Goal: Information Seeking & Learning: Learn about a topic

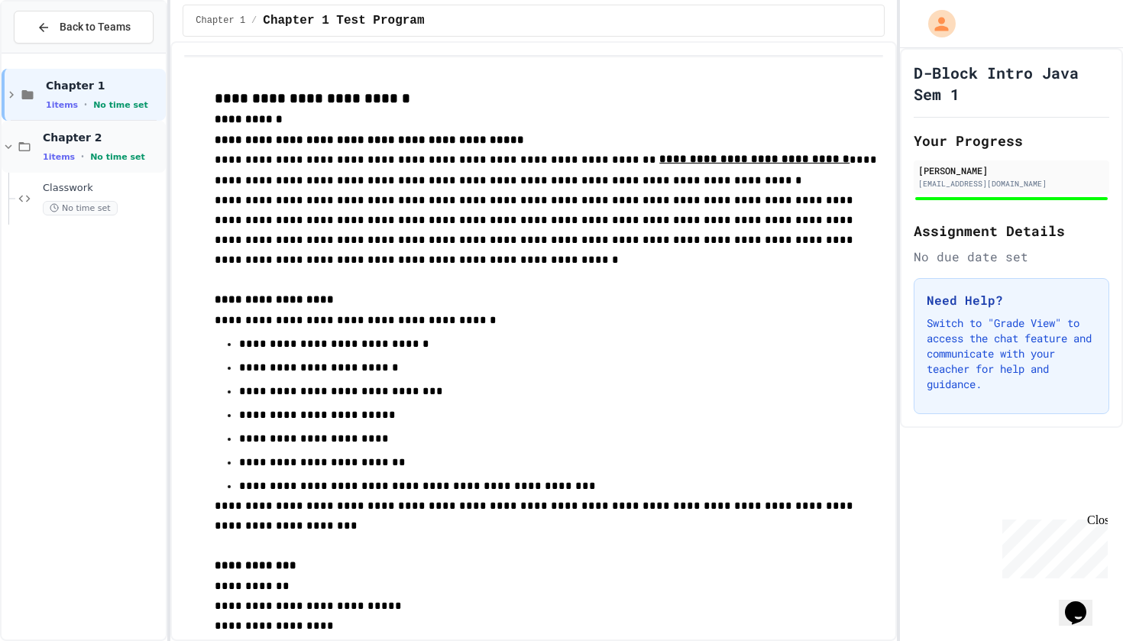
click at [71, 154] on span "1 items" at bounding box center [59, 157] width 32 height 10
click at [40, 159] on div "Chapter 2 1 items • No time set" at bounding box center [84, 147] width 164 height 52
click at [40, 190] on div "Classwork No time set" at bounding box center [90, 199] width 150 height 52
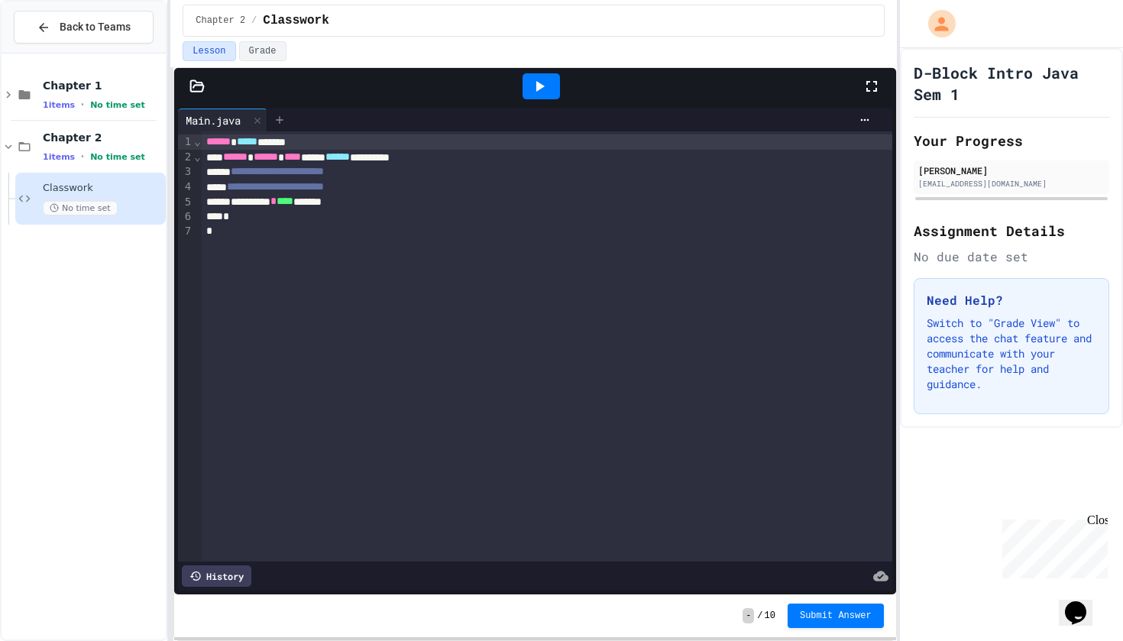
click at [284, 115] on icon at bounding box center [279, 120] width 12 height 12
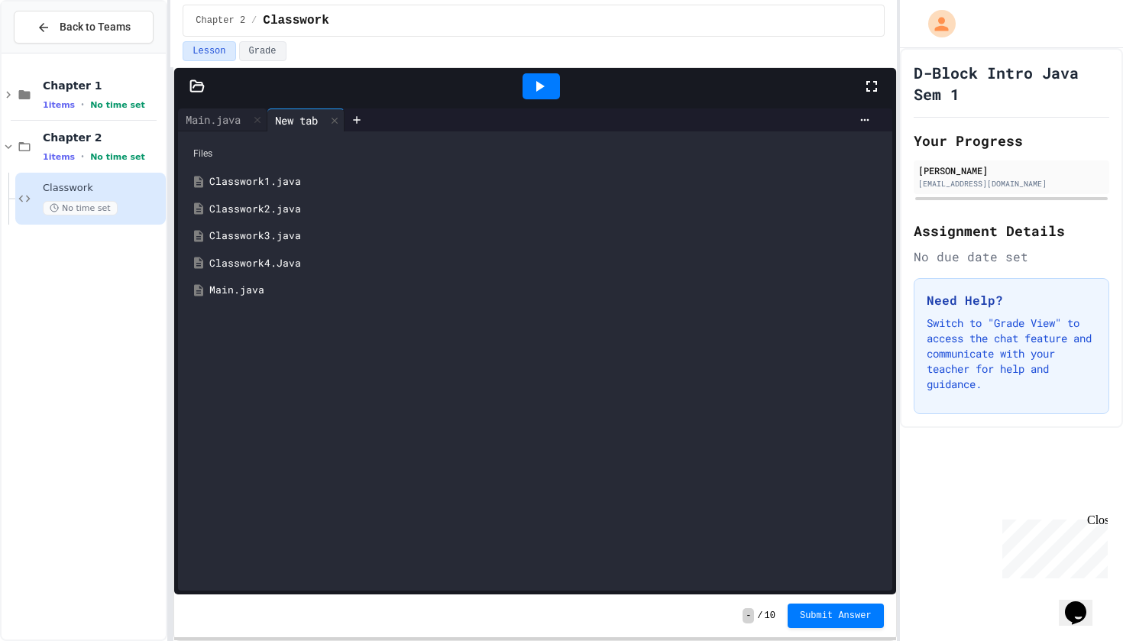
click at [239, 238] on div "Classwork3.java" at bounding box center [545, 235] width 673 height 15
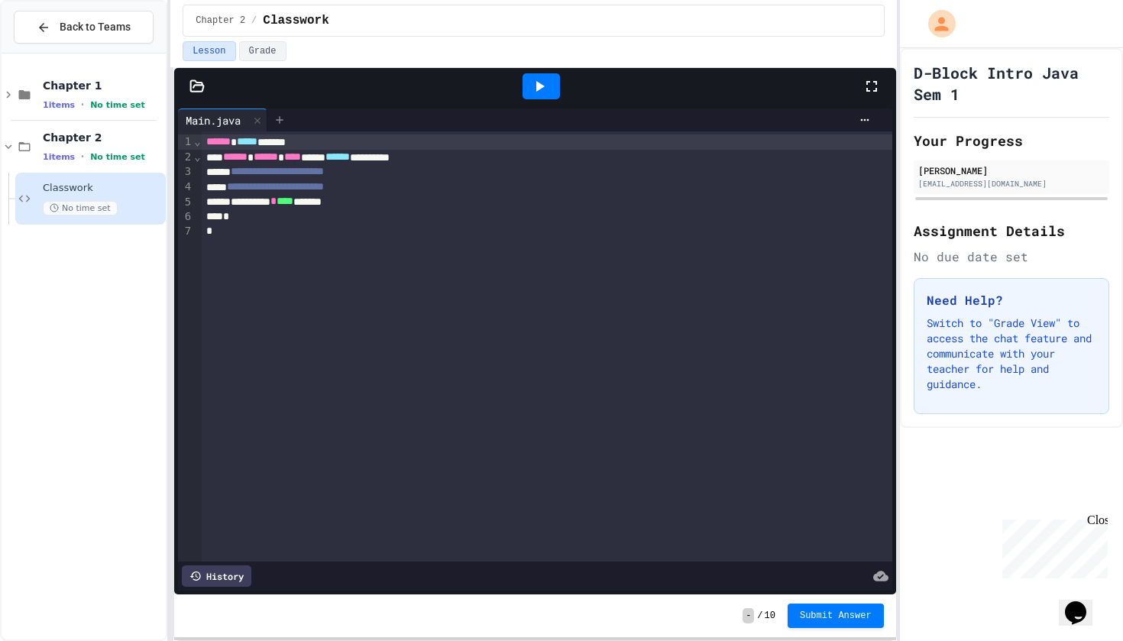
click at [283, 119] on icon at bounding box center [279, 119] width 7 height 7
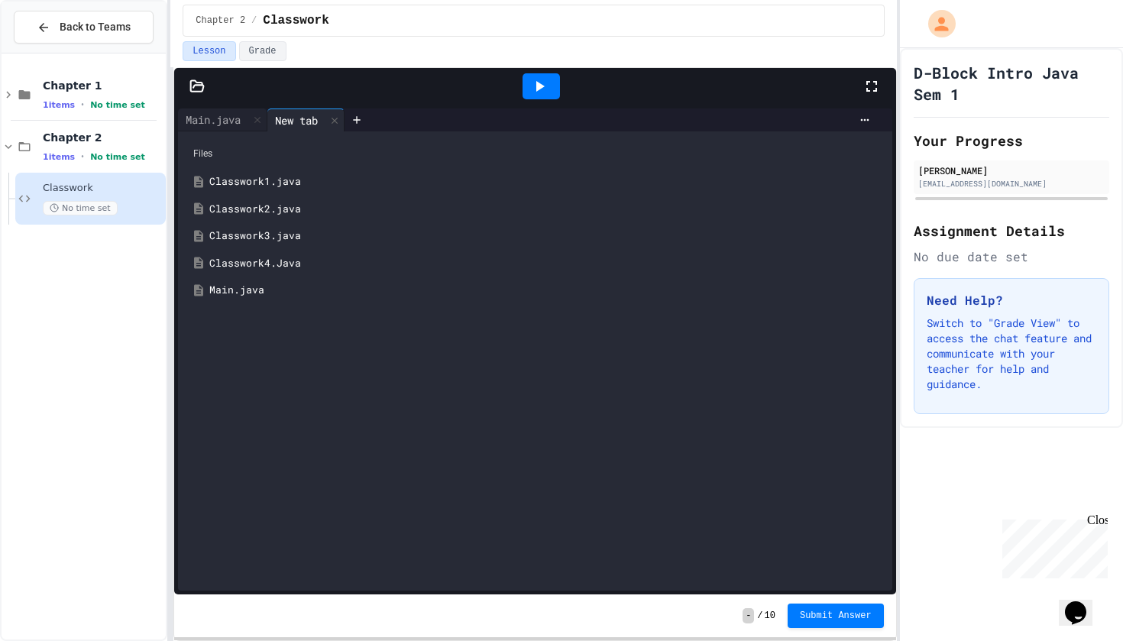
click at [260, 263] on div "Classwork4.Java" at bounding box center [545, 263] width 673 height 15
